Goal: Information Seeking & Learning: Understand process/instructions

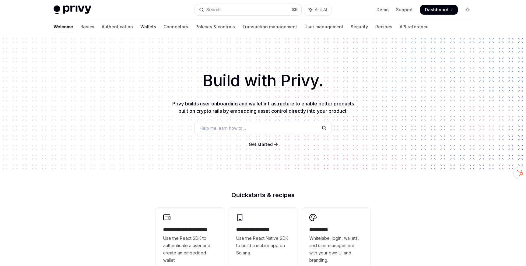
click at [140, 26] on link "Wallets" at bounding box center [148, 26] width 16 height 15
type textarea "*"
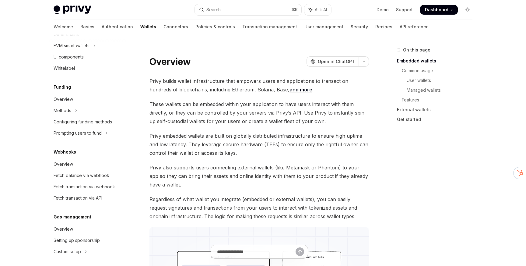
scroll to position [208, 0]
click at [233, 140] on span "Privy embedded wallets are built on globally distributed infrastructure to ensu…" at bounding box center [258, 144] width 219 height 26
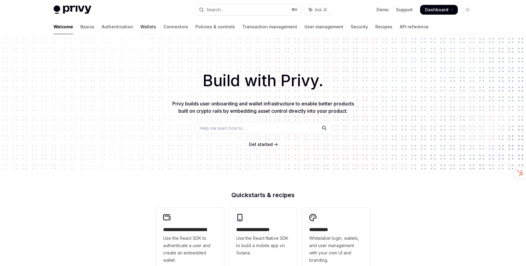
click at [140, 26] on link "Wallets" at bounding box center [148, 26] width 16 height 15
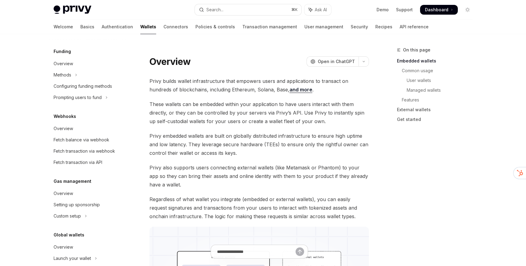
scroll to position [243, 0]
click at [71, 74] on button "Methods" at bounding box center [88, 74] width 78 height 11
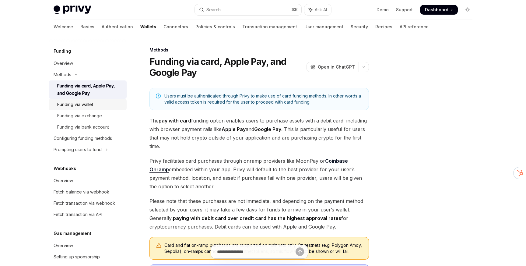
click at [97, 101] on div "Funding via wallet" at bounding box center [90, 104] width 66 height 7
type textarea "*"
